Goal: Check status: Check status

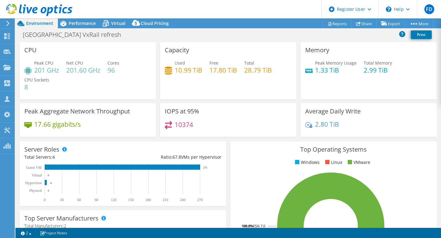
select select "USD"
click at [54, 4] on icon at bounding box center [39, 10] width 66 height 13
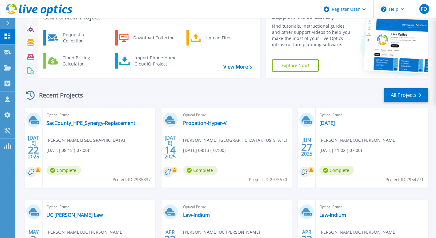
scroll to position [10, 0]
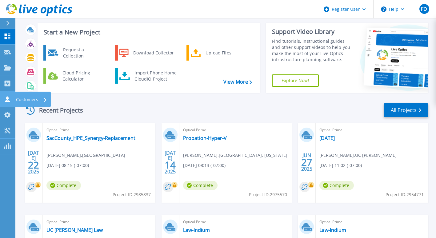
click at [10, 101] on icon at bounding box center [7, 99] width 7 height 6
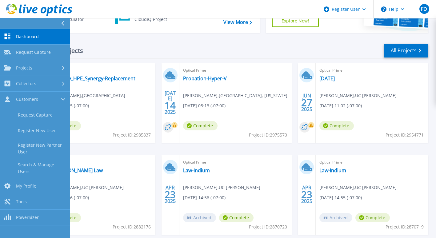
scroll to position [72, 0]
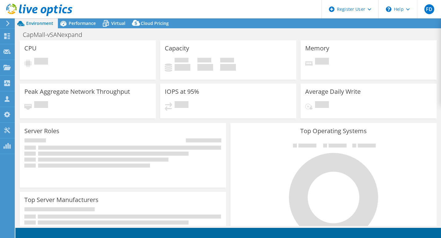
select select "USWest"
select select "USD"
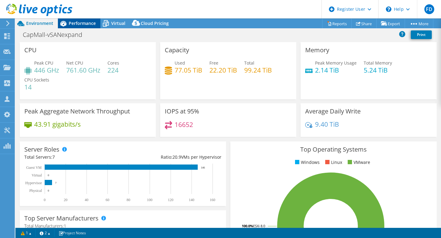
click at [94, 25] on span "Performance" at bounding box center [82, 23] width 27 height 6
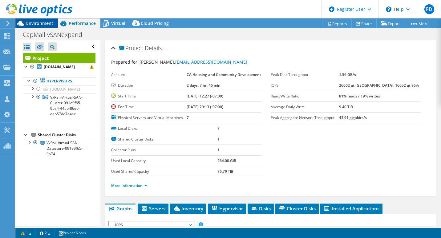
click at [53, 23] on span "Environment" at bounding box center [39, 23] width 27 height 6
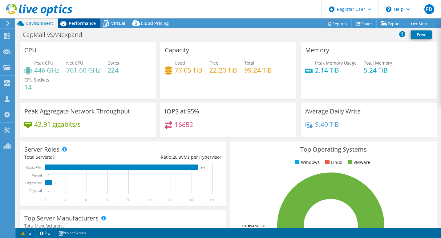
click at [88, 23] on span "Performance" at bounding box center [82, 23] width 27 height 6
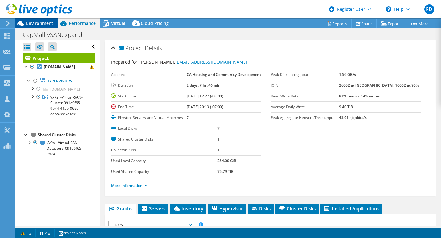
click at [57, 23] on div "Environment" at bounding box center [36, 23] width 42 height 10
